Goal: Communication & Community: Answer question/provide support

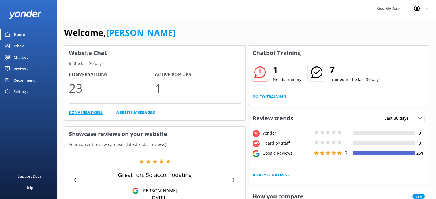
click at [88, 114] on link "Conversations" at bounding box center [86, 112] width 34 height 6
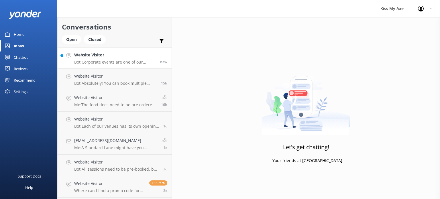
click at [119, 60] on p "Bot: Corporate events are one of our specialties at Kiss My Axe! Whether you're…" at bounding box center [115, 62] width 82 height 5
